Goal: Information Seeking & Learning: Learn about a topic

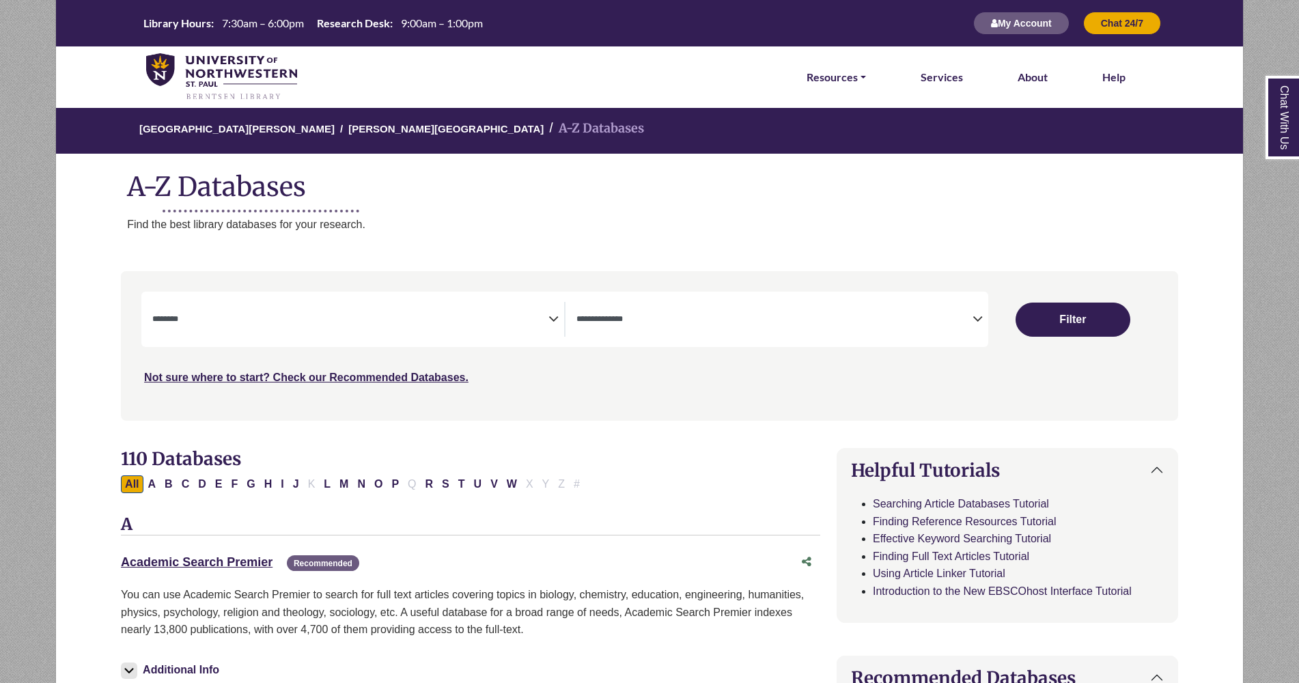
select select "Database Subject Filter"
select select "Database Types Filter"
click at [551, 326] on icon "Search filters" at bounding box center [554, 317] width 10 height 20
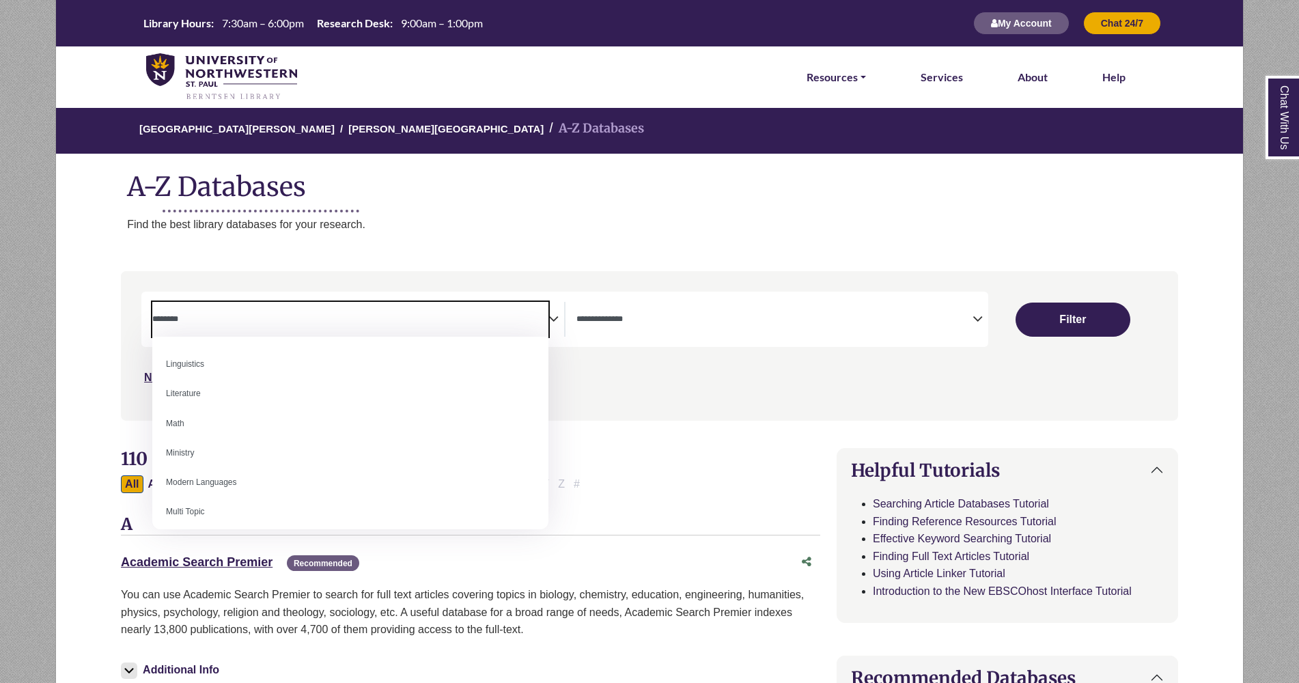
scroll to position [766, 0]
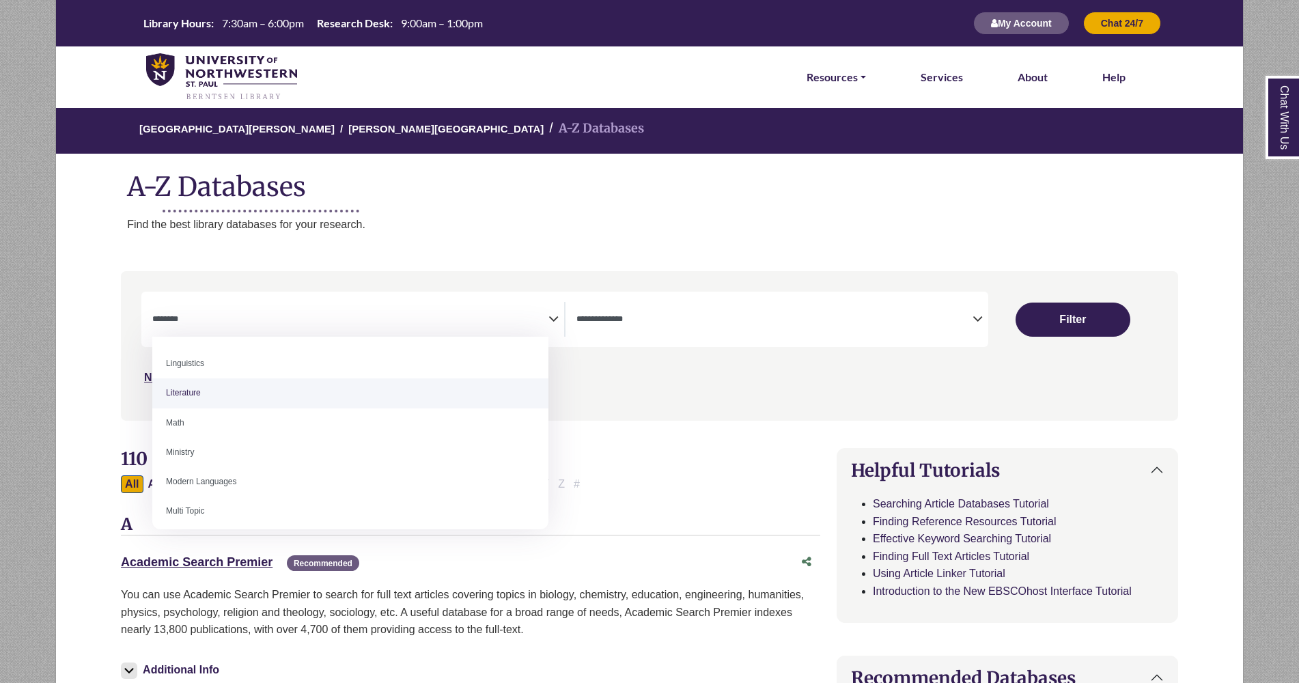
select select "*****"
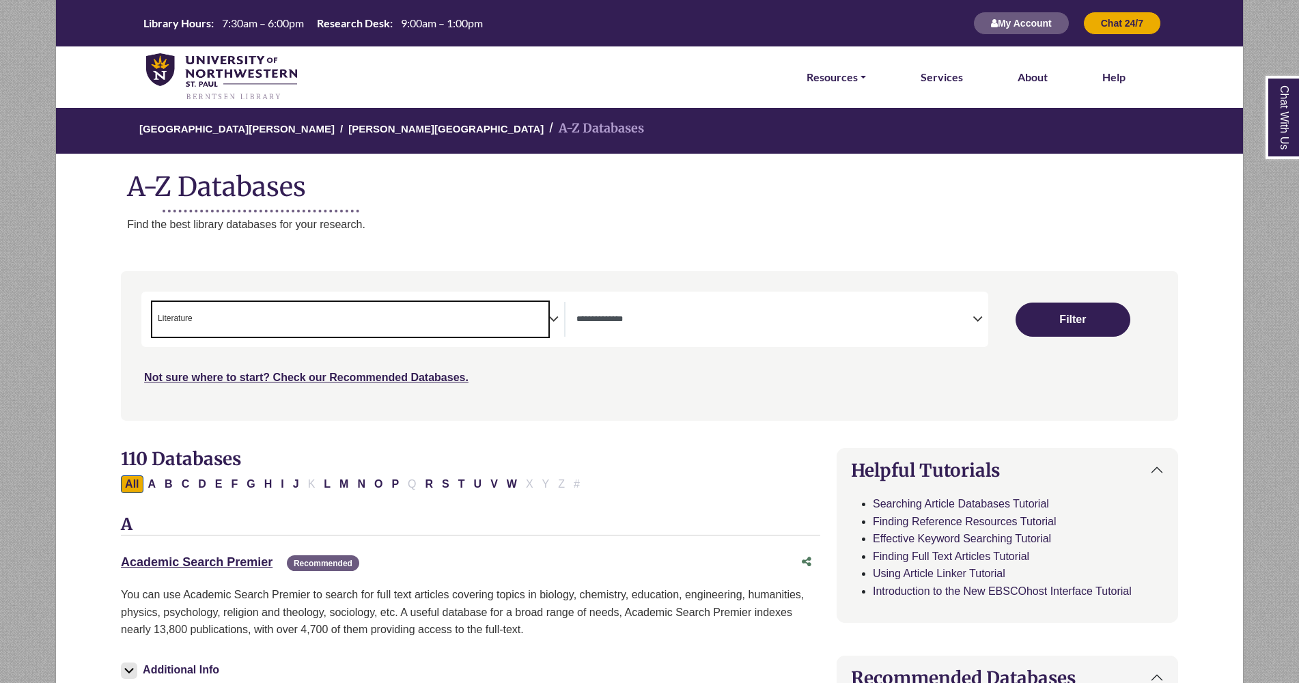
scroll to position [354, 0]
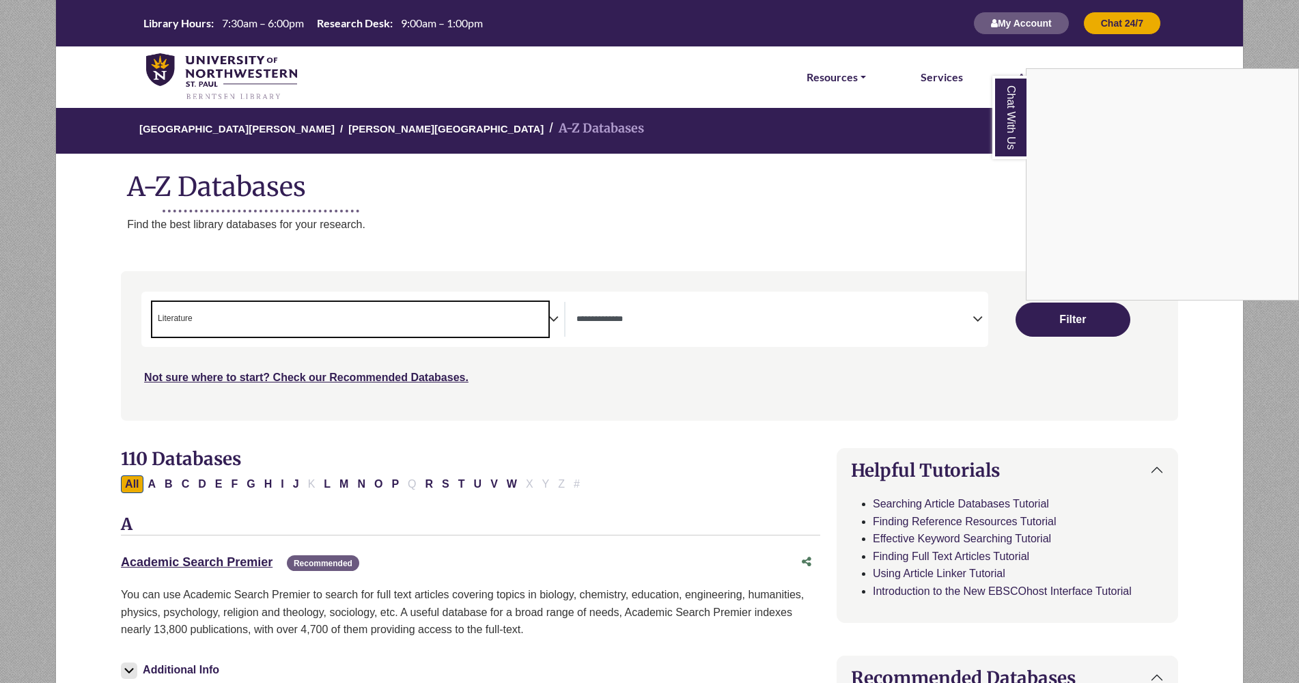
click at [973, 317] on div "Chat With Us" at bounding box center [649, 341] width 1299 height 683
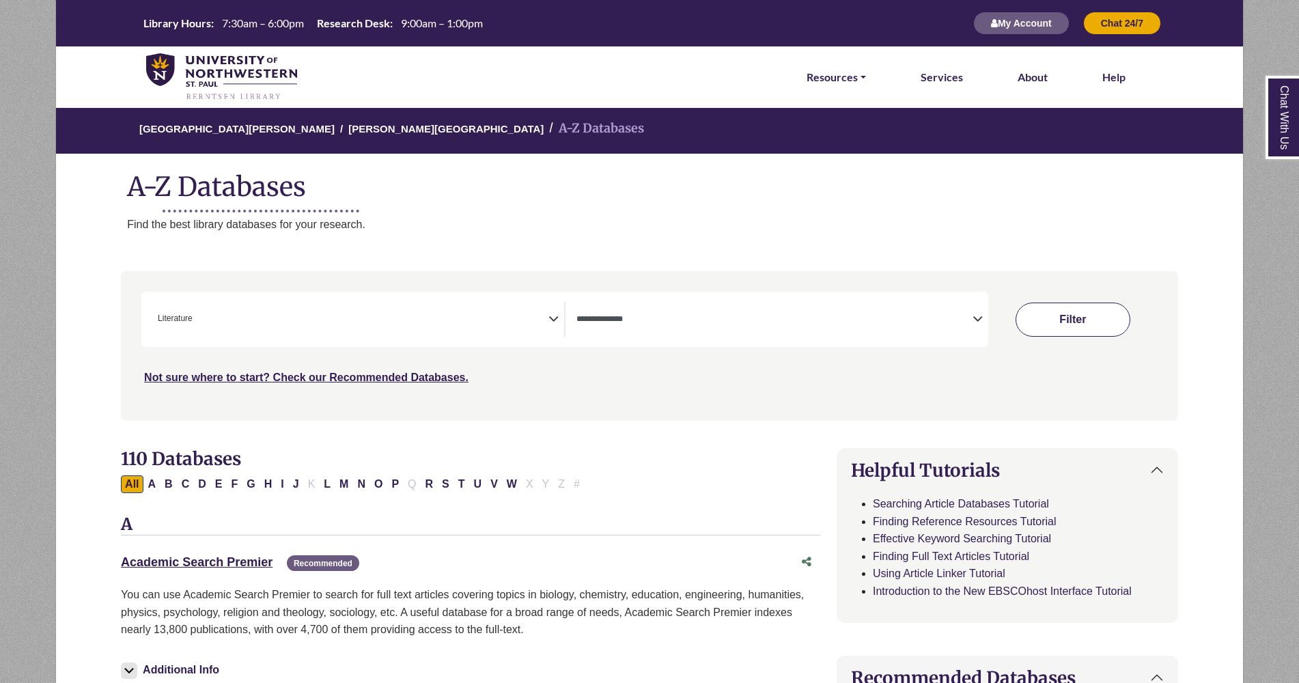
click at [1057, 316] on button "Filter" at bounding box center [1073, 320] width 115 height 34
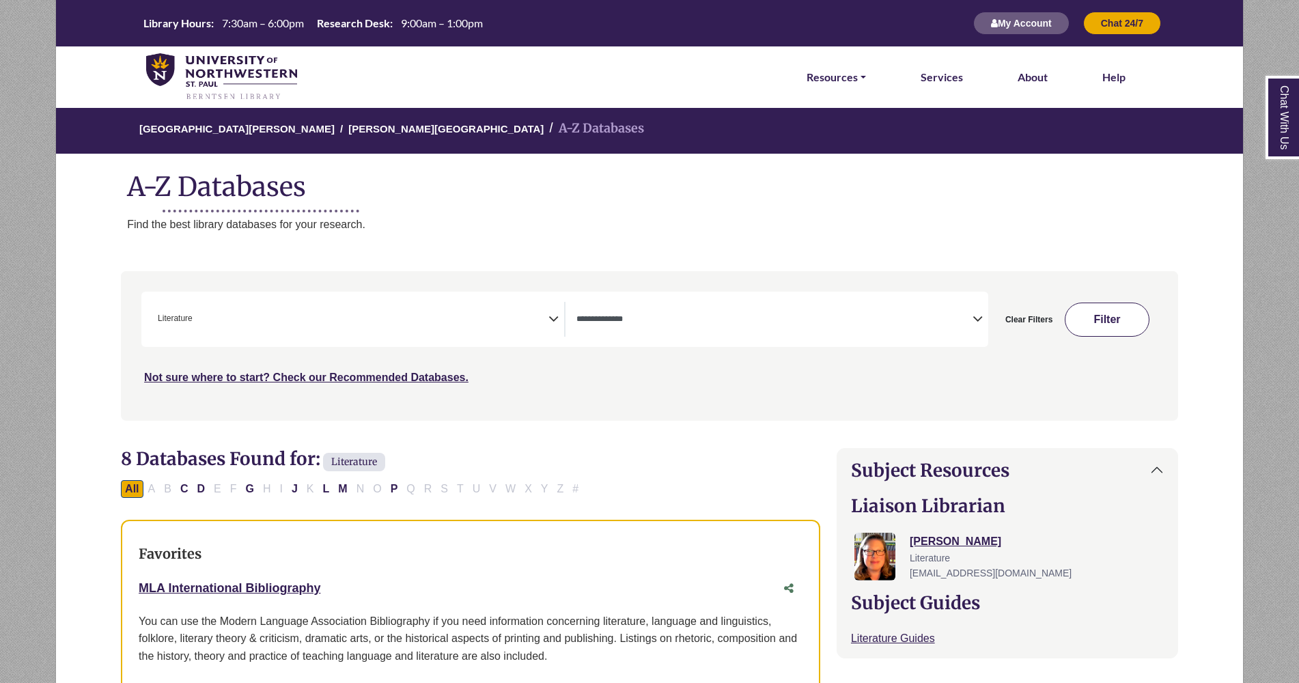
select select "Database Types Filter"
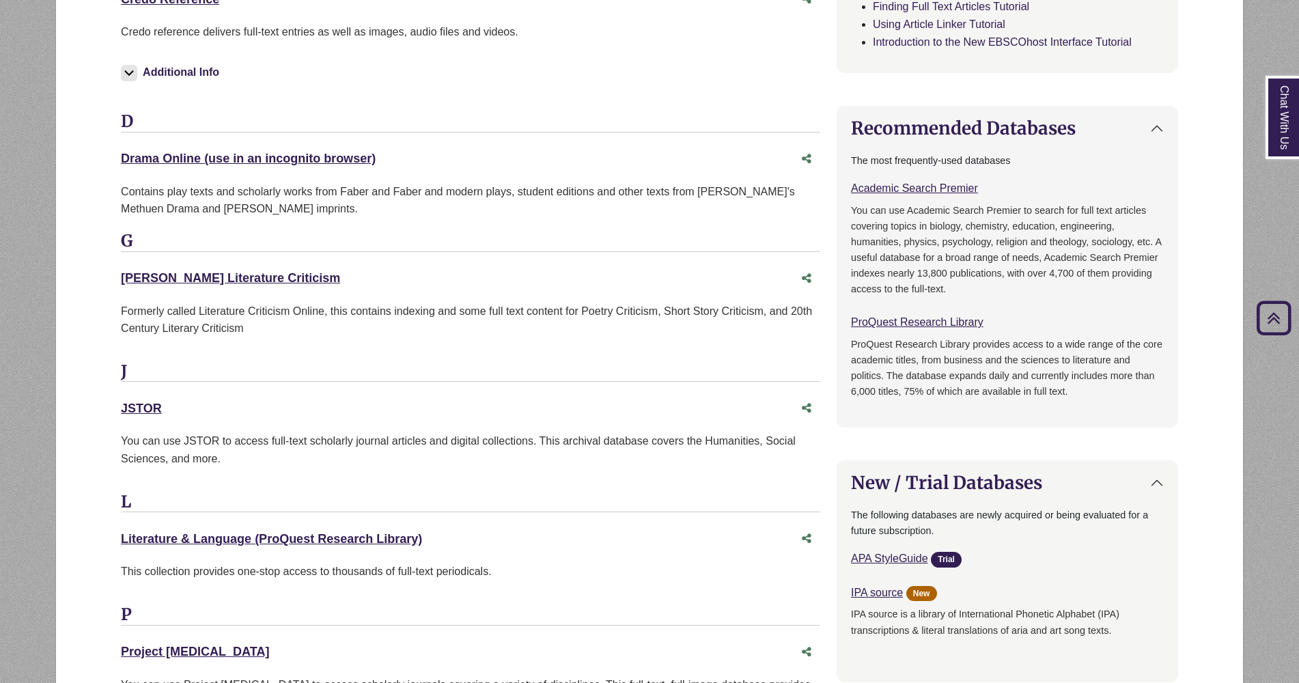
scroll to position [650, 0]
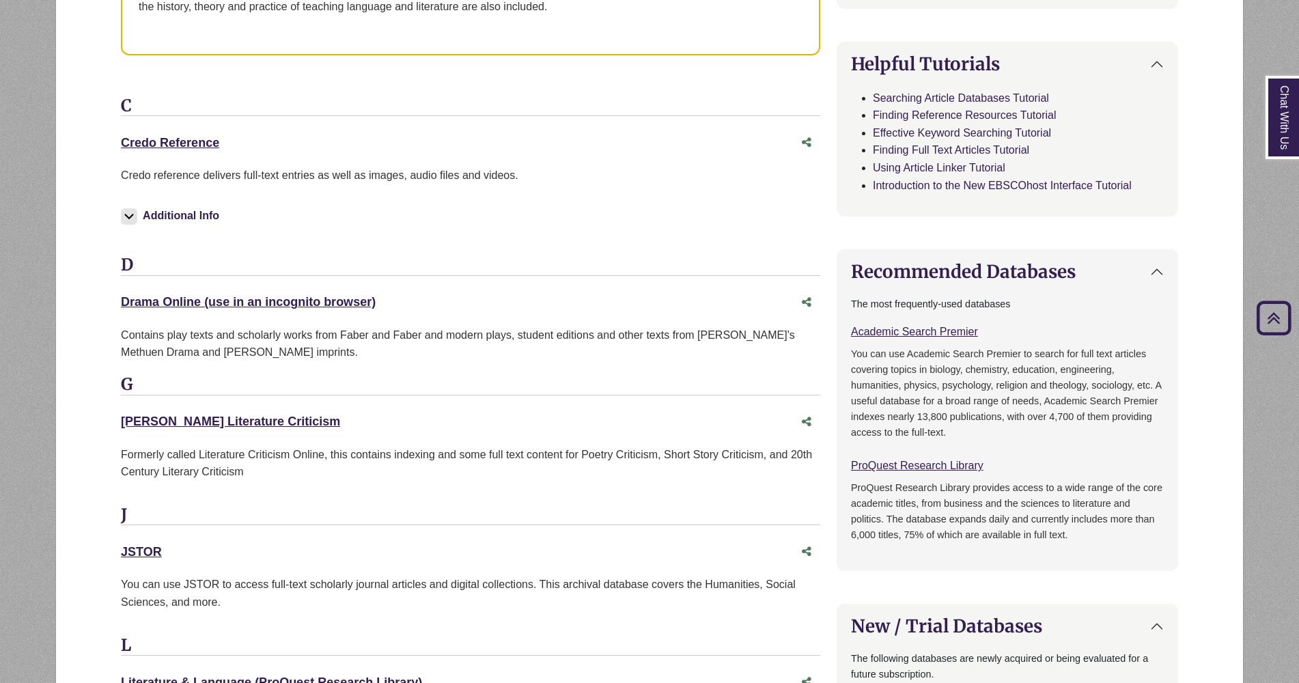
drag, startPoint x: 613, startPoint y: 17, endPoint x: 570, endPoint y: 242, distance: 229.0
click at [570, 242] on div "Credo Reference This link opens in a new window Credo reference delivers full-t…" at bounding box center [470, 192] width 699 height 125
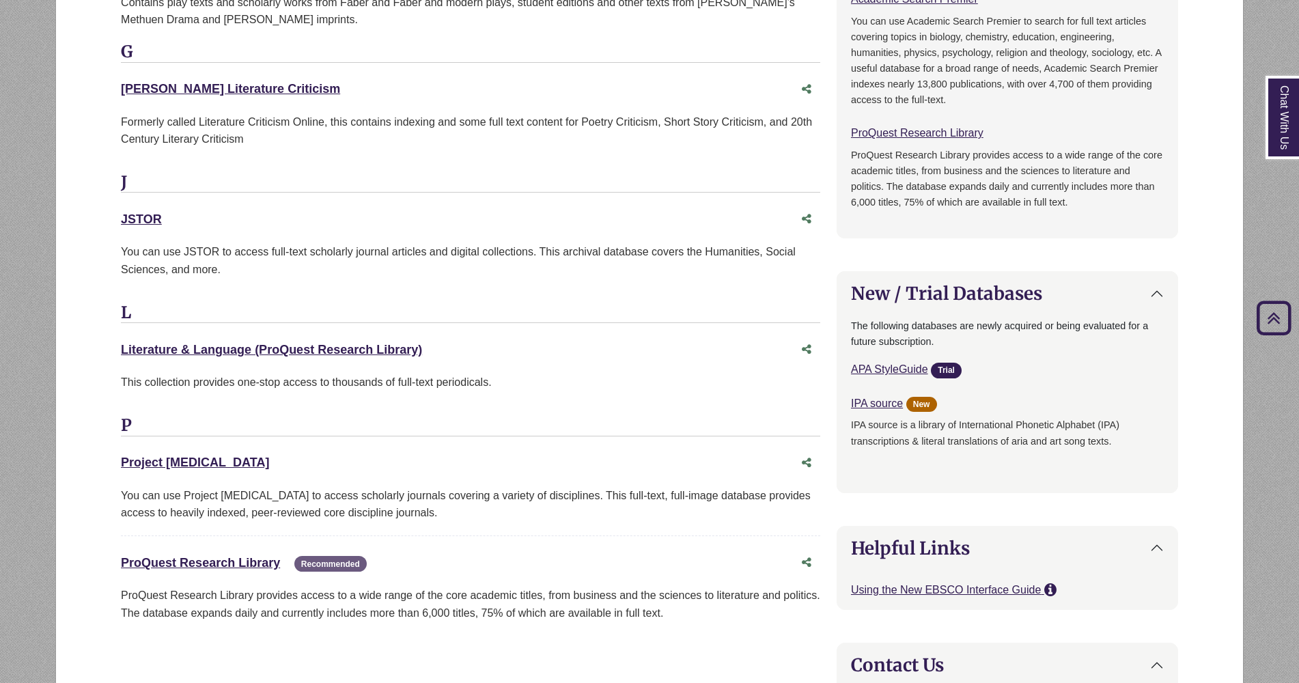
scroll to position [990, 0]
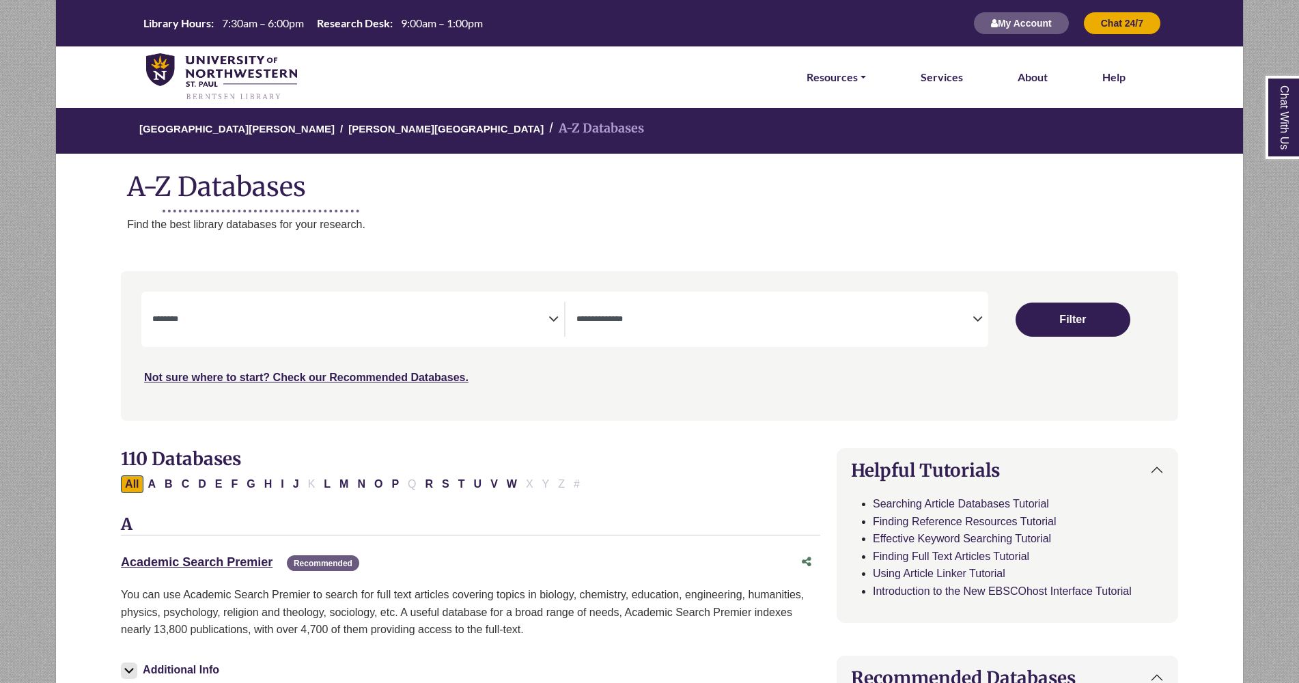
select select "Database Subject Filter"
select select "Database Types Filter"
click at [555, 316] on icon "Search filters" at bounding box center [554, 317] width 10 height 20
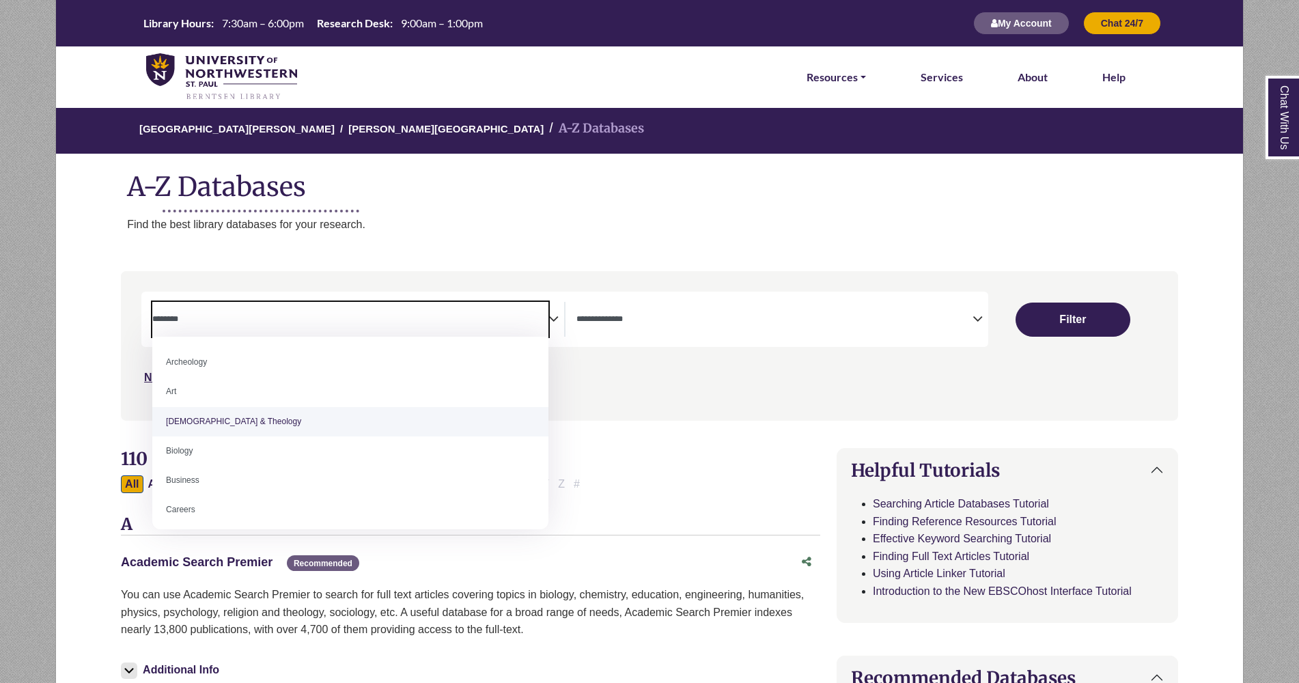
click at [250, 555] on link "Academic Search Premier This link opens in a new window" at bounding box center [197, 562] width 152 height 14
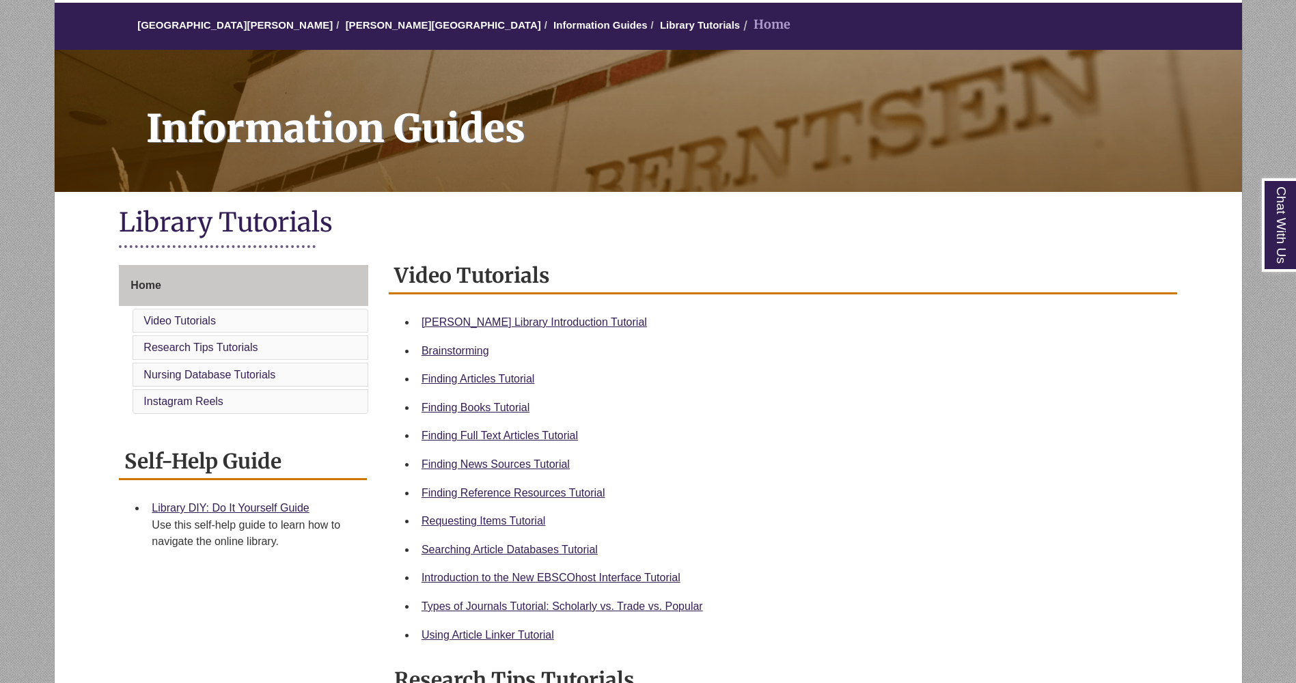
scroll to position [113, 0]
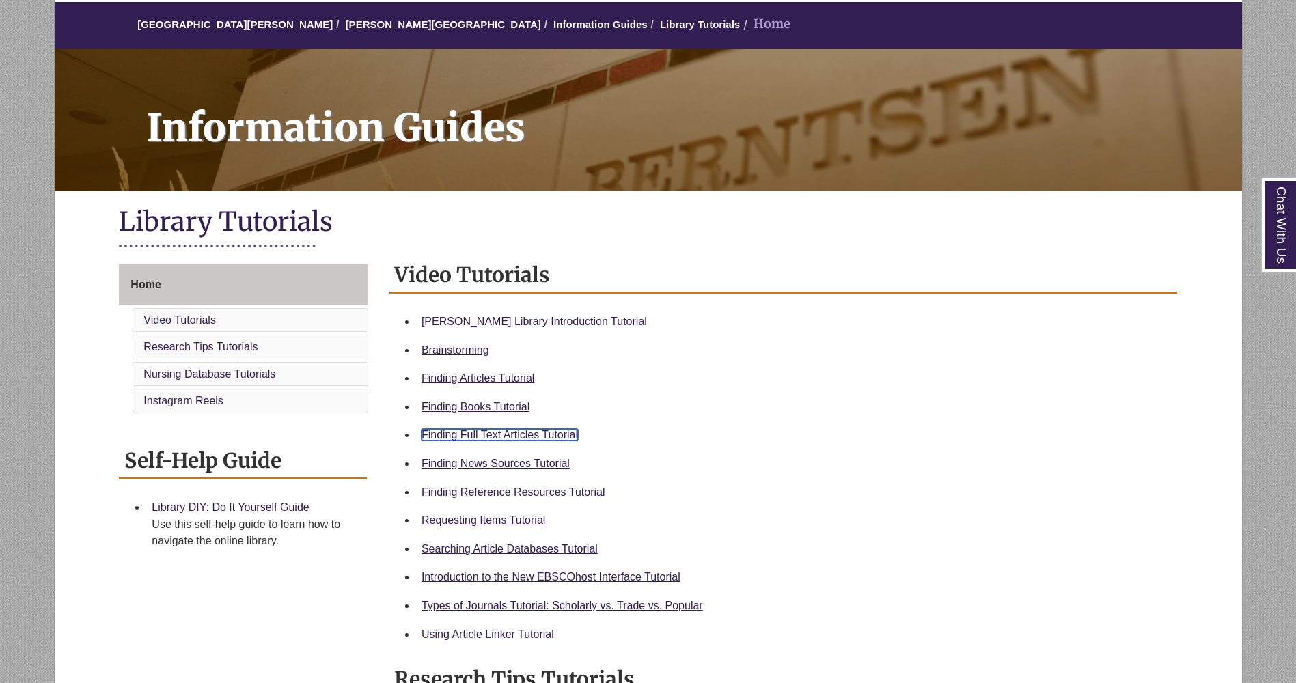
click at [554, 432] on link "Finding Full Text Articles Tutorial" at bounding box center [499, 435] width 156 height 12
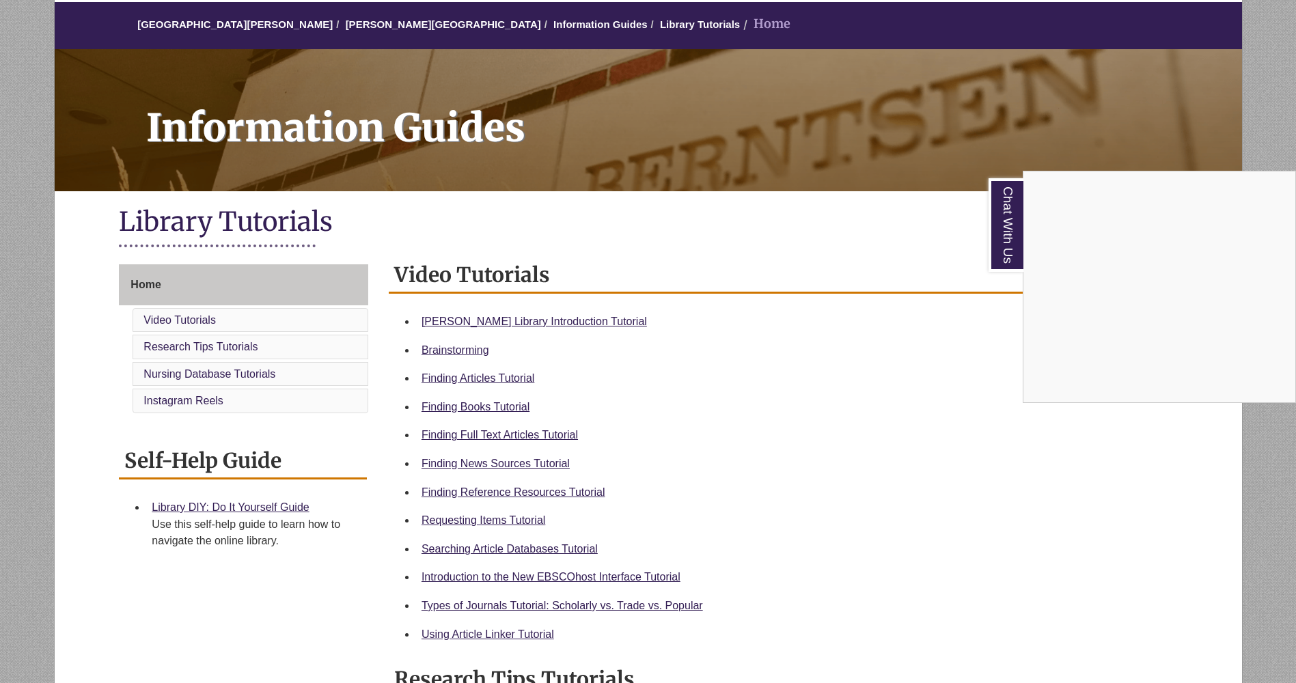
click at [372, 19] on div "Chat With Us" at bounding box center [648, 341] width 1296 height 683
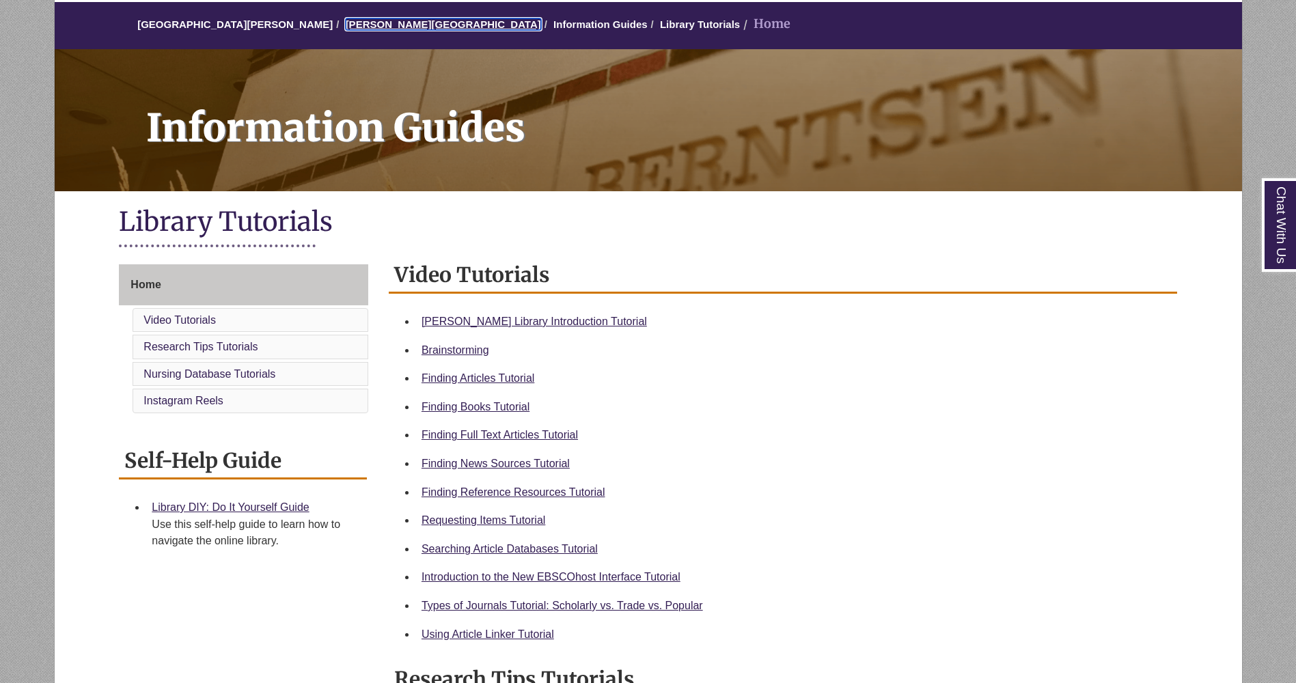
click at [372, 19] on link "[PERSON_NAME][GEOGRAPHIC_DATA]" at bounding box center [443, 24] width 195 height 12
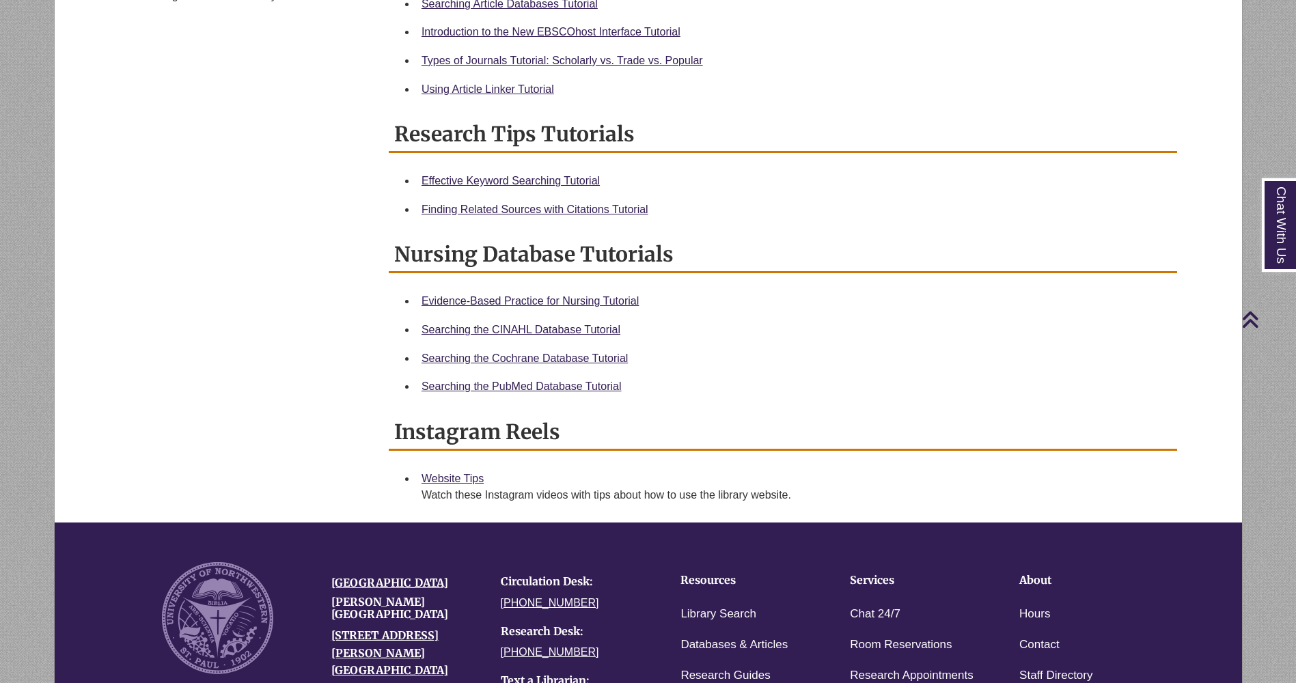
scroll to position [649, 0]
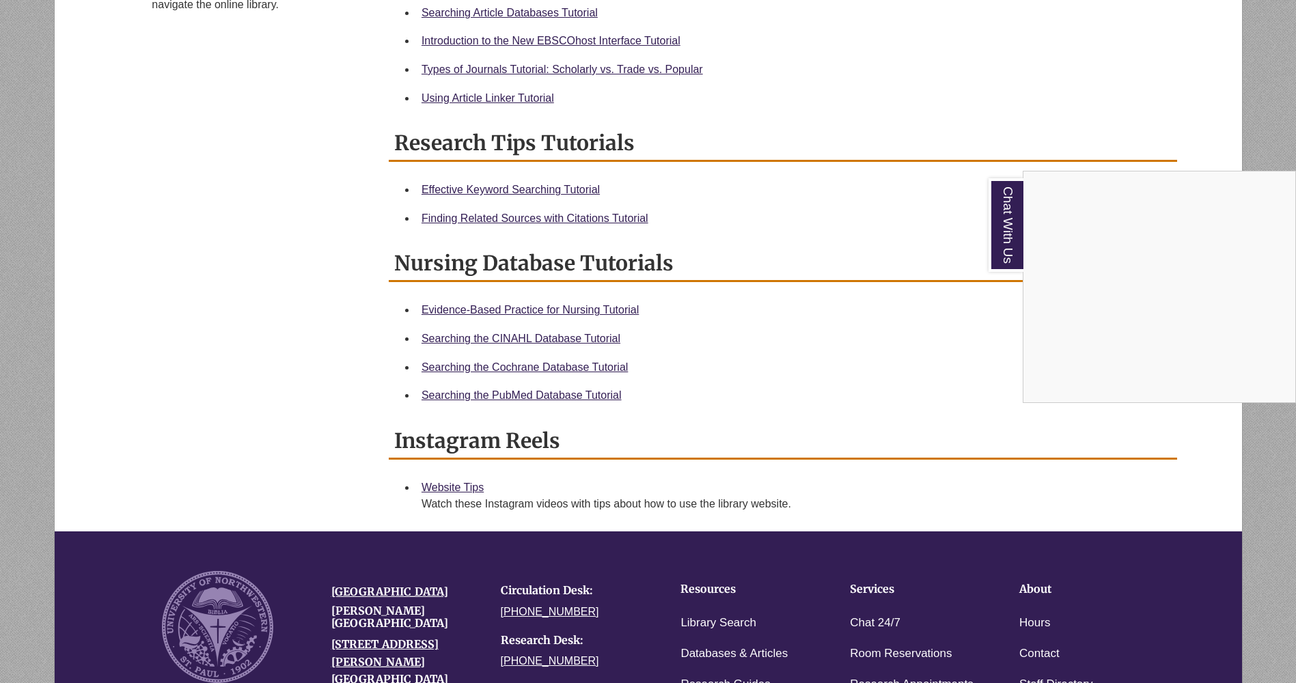
click at [434, 98] on div "Chat With Us" at bounding box center [648, 341] width 1296 height 683
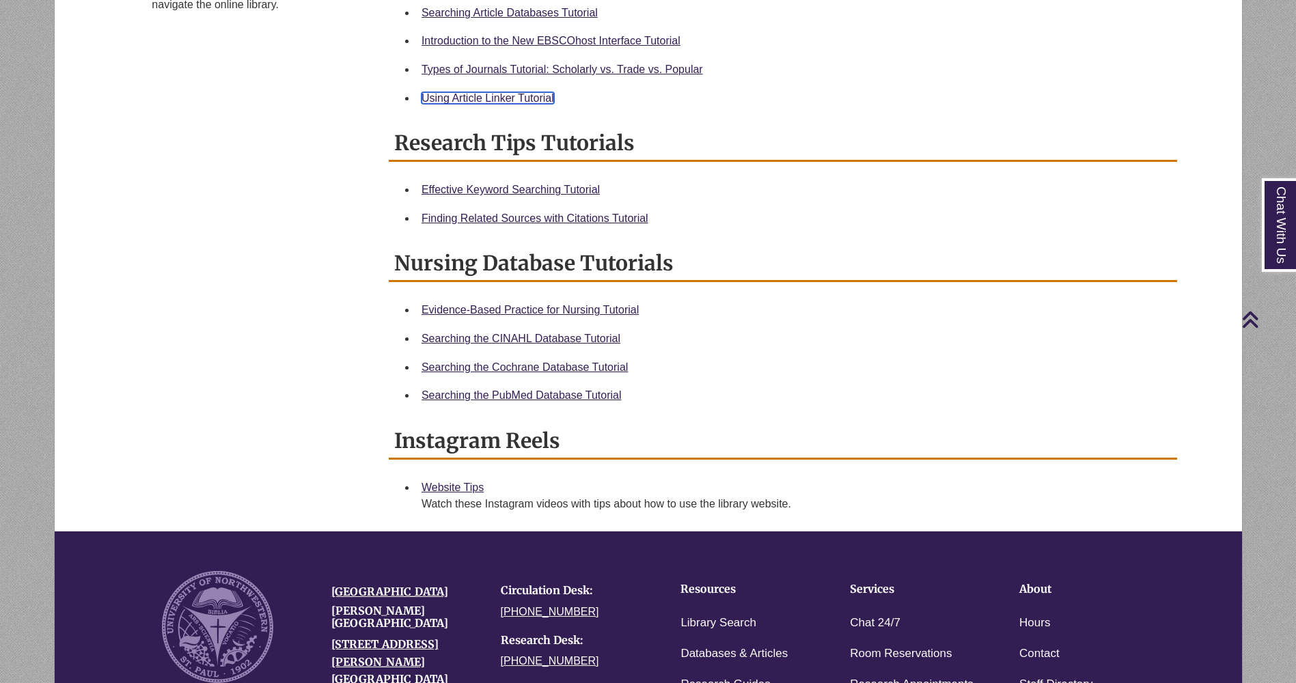
click at [436, 98] on link "Using Article Linker Tutorial" at bounding box center [487, 98] width 133 height 12
